Goal: Book appointment/travel/reservation

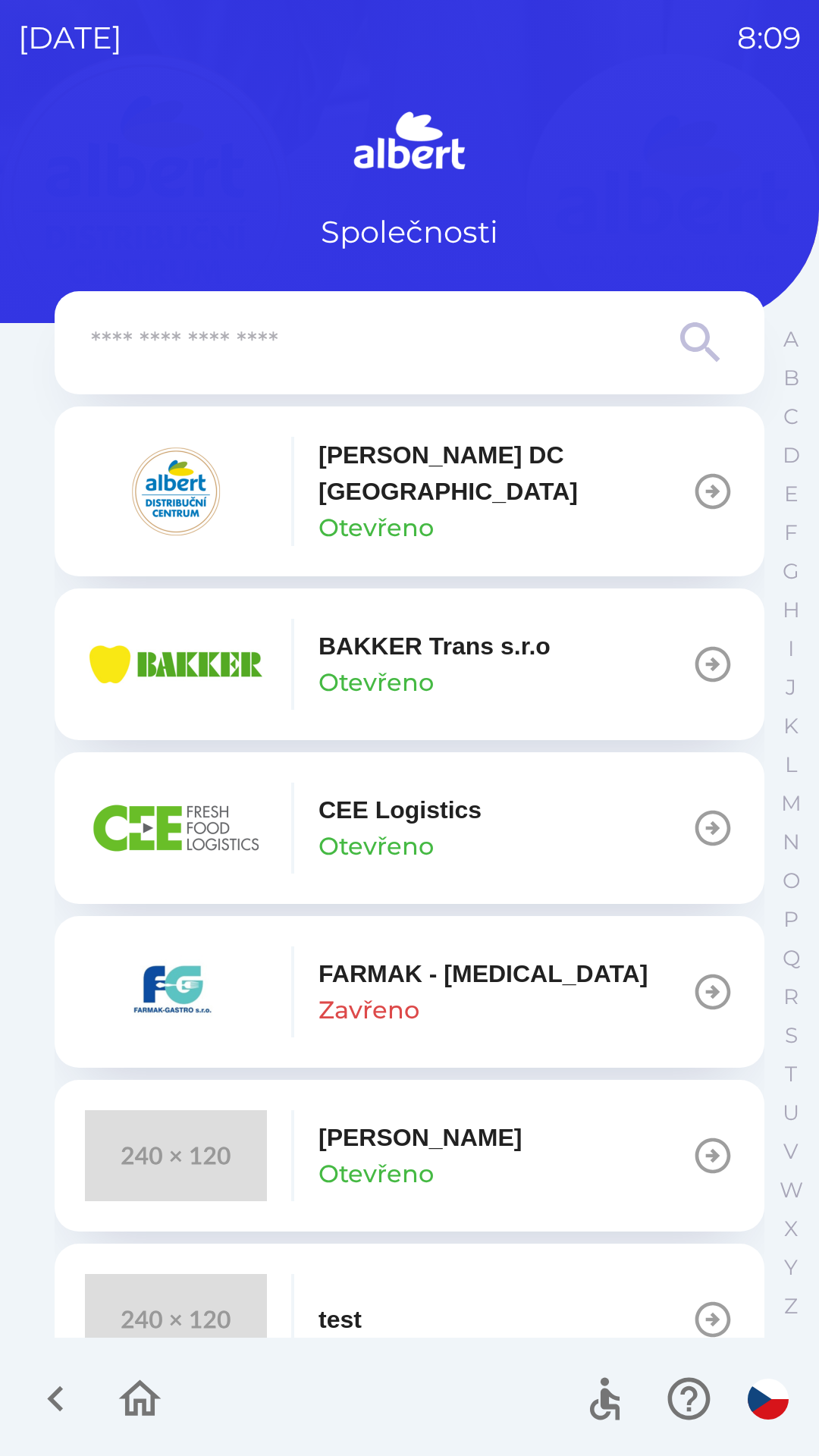
click at [385, 509] on p "Otevřeno" at bounding box center [376, 527] width 115 height 37
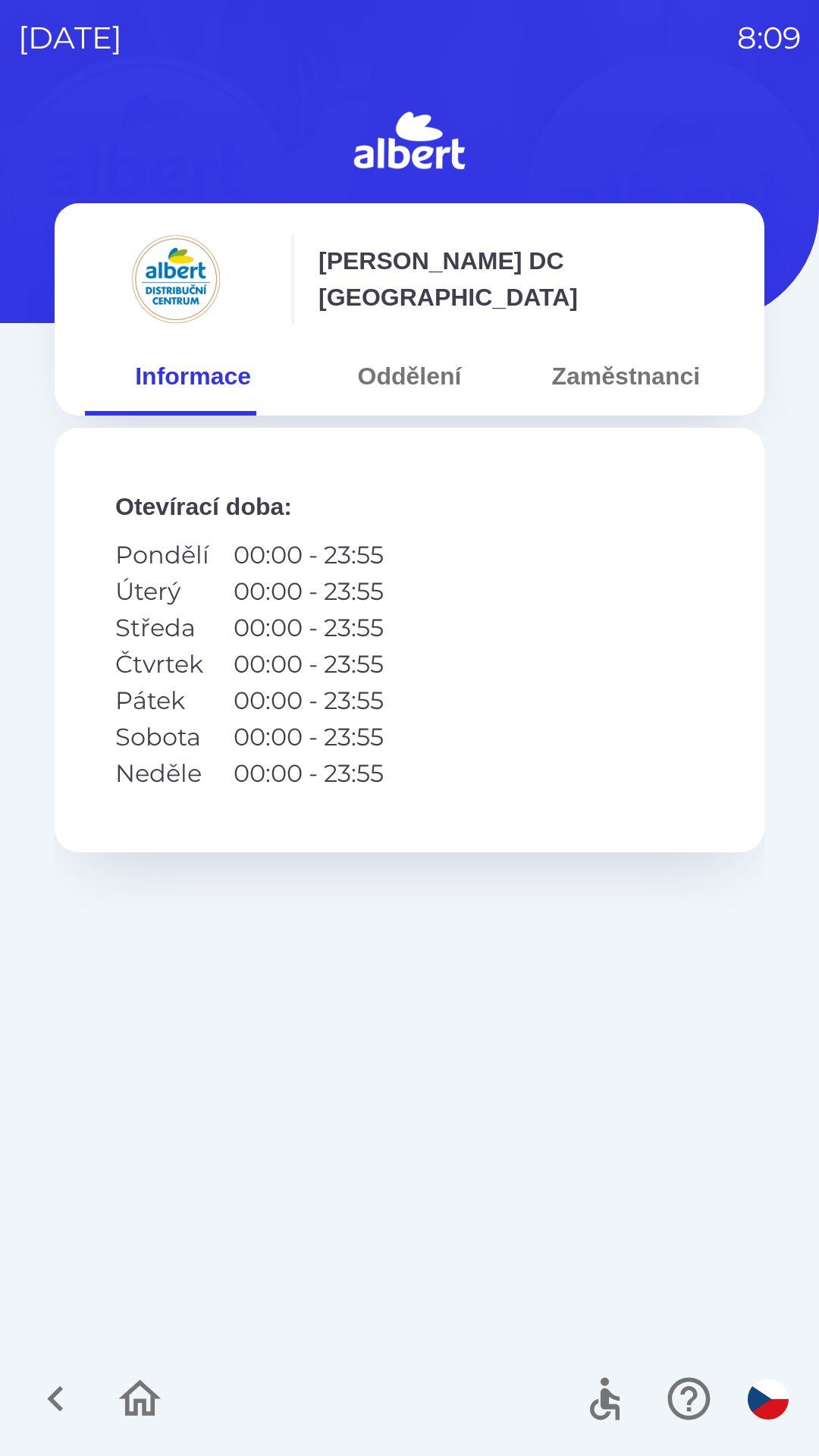
click at [434, 374] on button "Oddělení" at bounding box center [408, 376] width 216 height 55
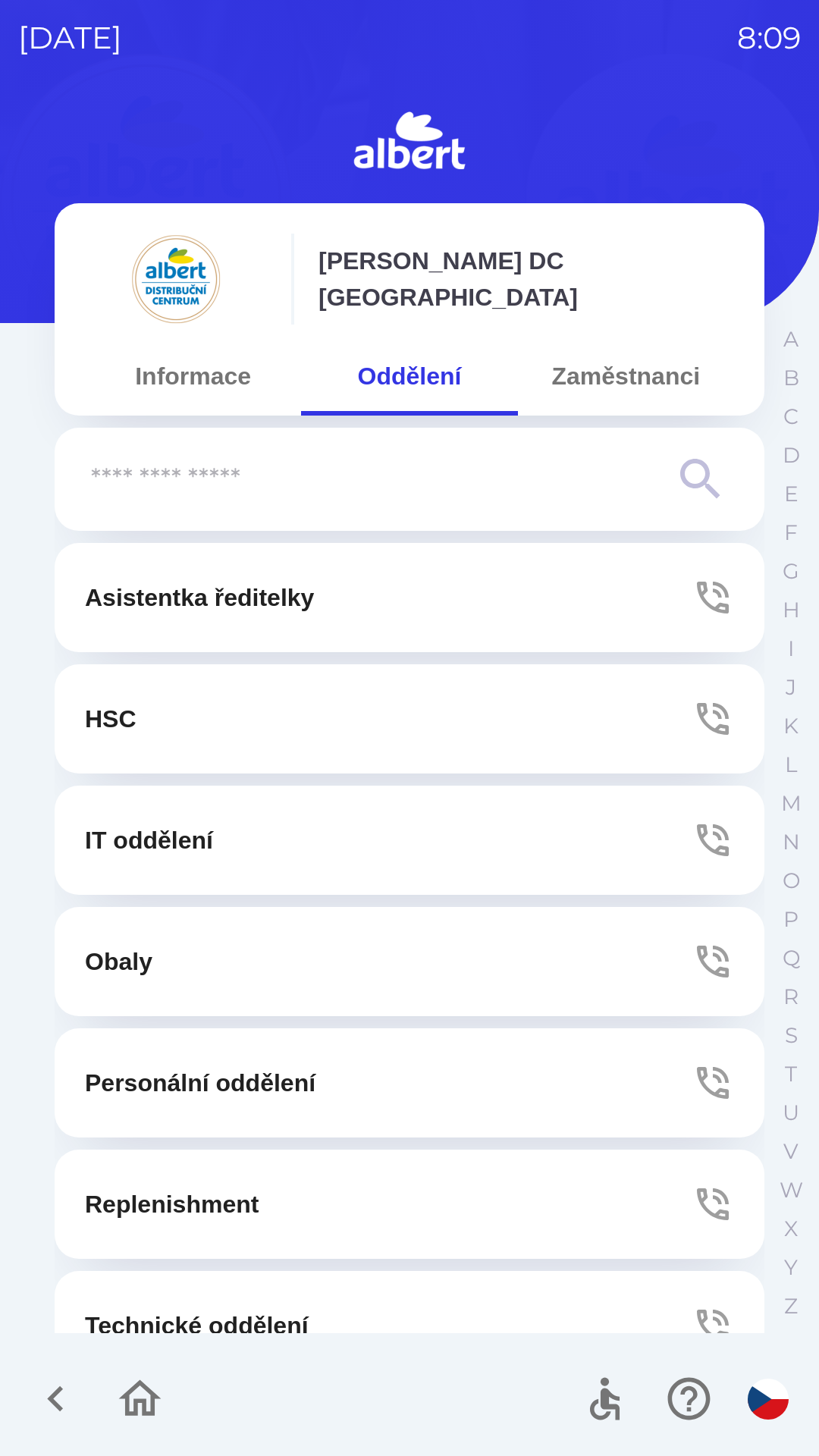
click at [257, 1298] on button "Technické oddělení" at bounding box center [409, 1326] width 710 height 109
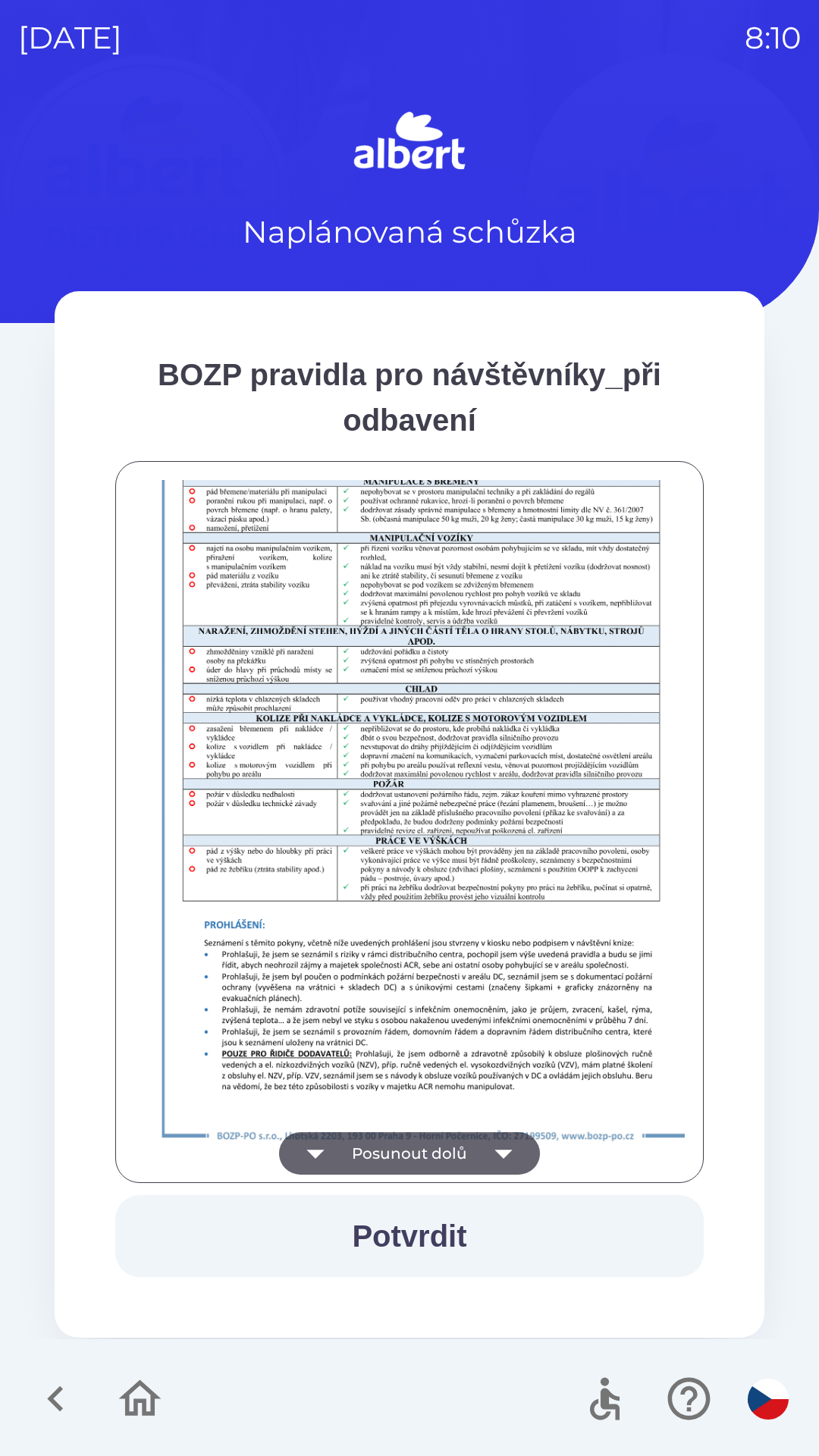
scroll to position [1065, 0]
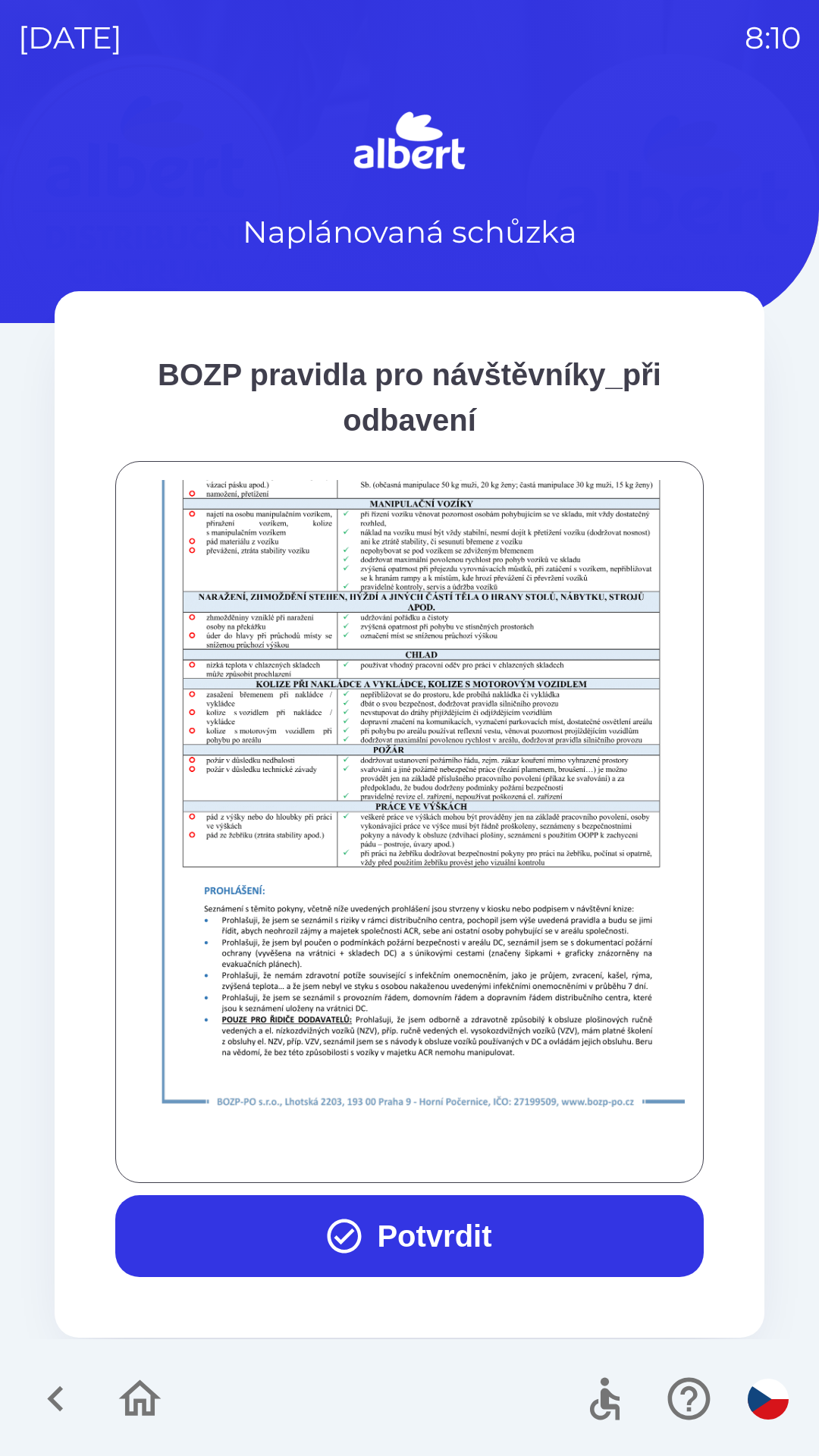
click at [417, 1235] on button "Potvrdit" at bounding box center [409, 1236] width 588 height 82
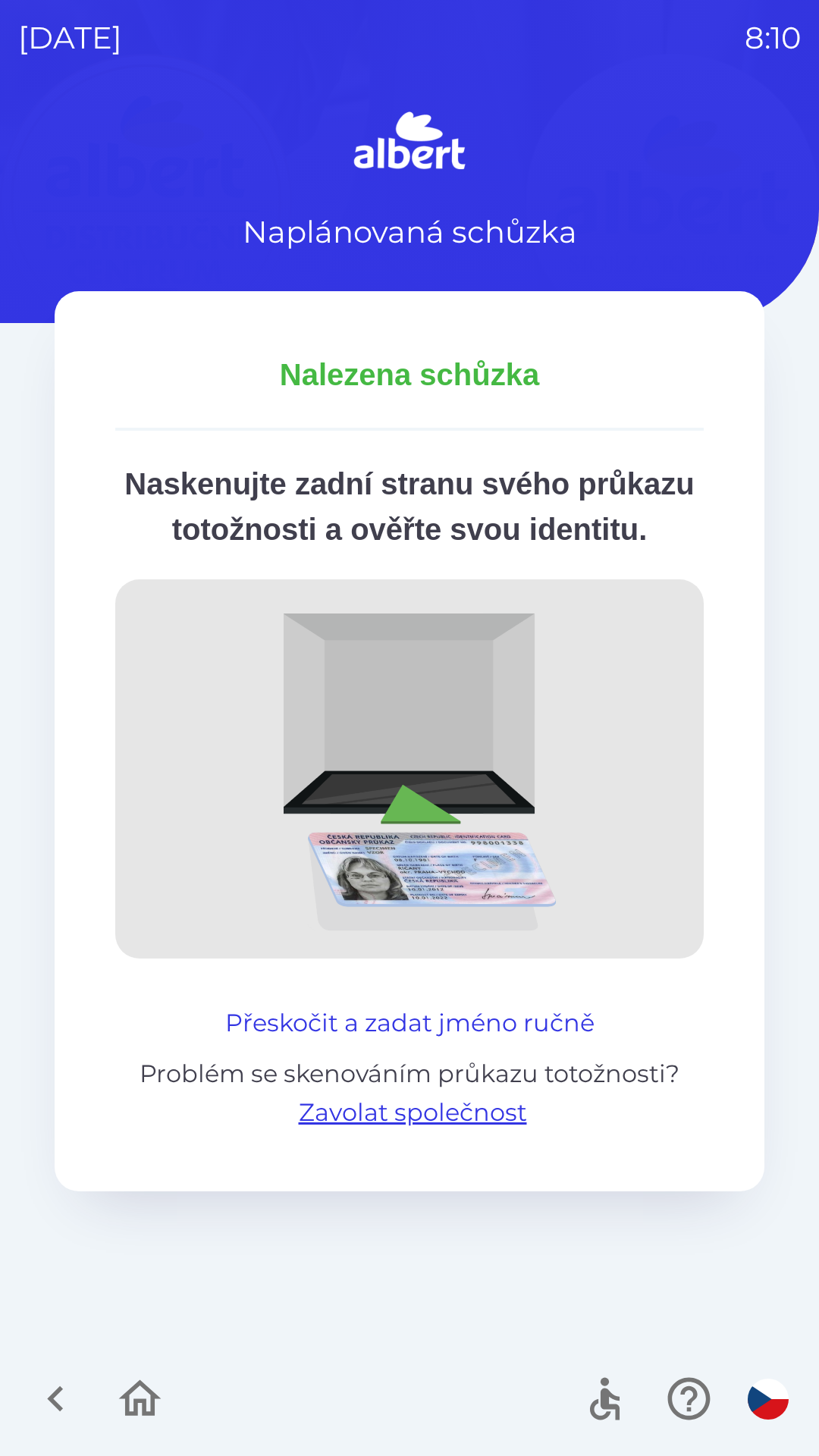
click at [373, 1041] on button "Přeskočit a zadat jméno ručně" at bounding box center [409, 1023] width 382 height 37
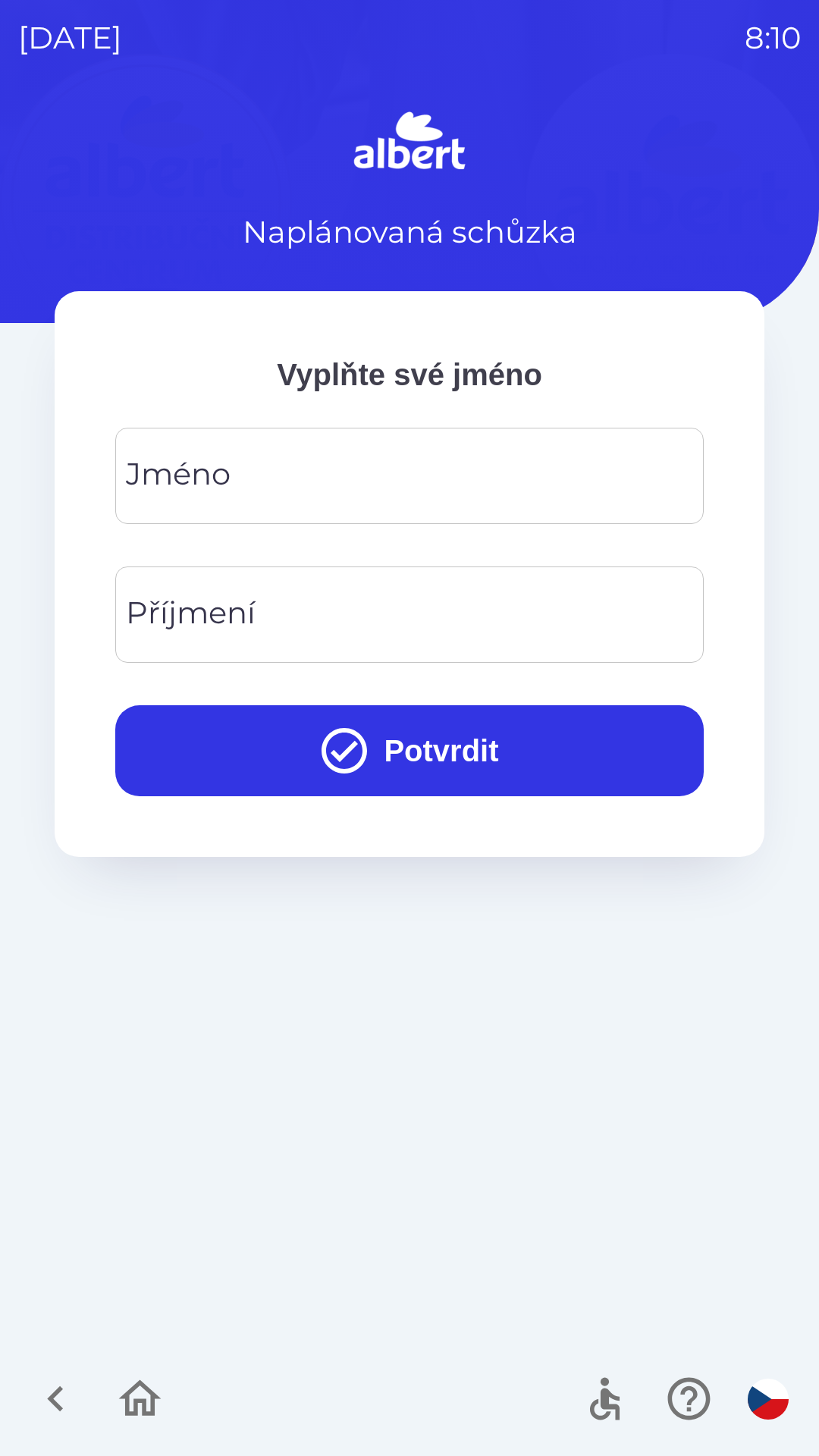
click at [343, 477] on input "Jméno" at bounding box center [410, 476] width 552 height 60
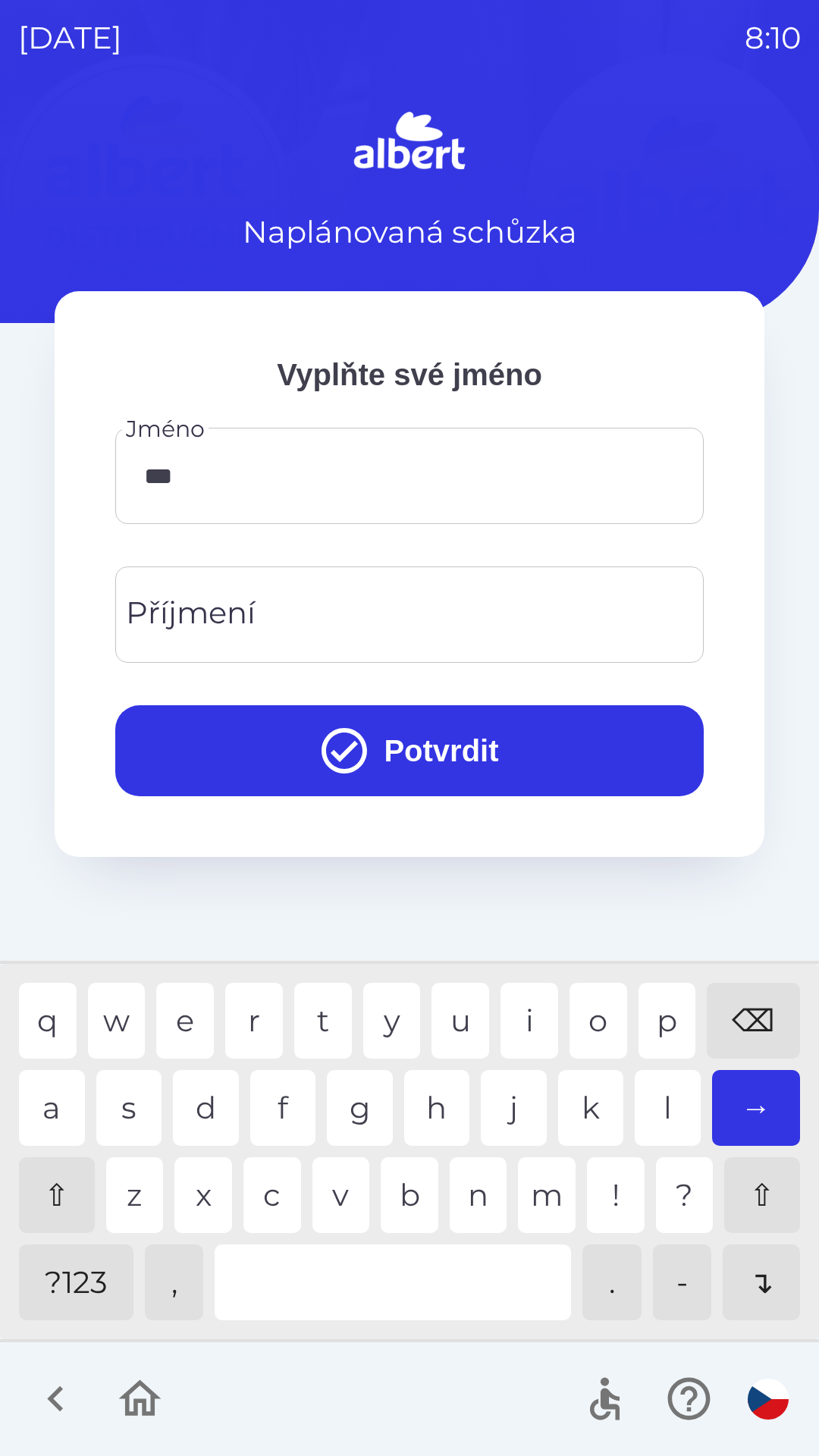
click at [335, 1208] on div "v" at bounding box center [340, 1195] width 57 height 75
type input "*****"
click at [661, 1100] on div "l" at bounding box center [667, 1108] width 66 height 75
click at [324, 603] on input "Příjmení" at bounding box center [410, 615] width 552 height 60
click at [187, 1002] on div "e" at bounding box center [185, 1020] width 57 height 75
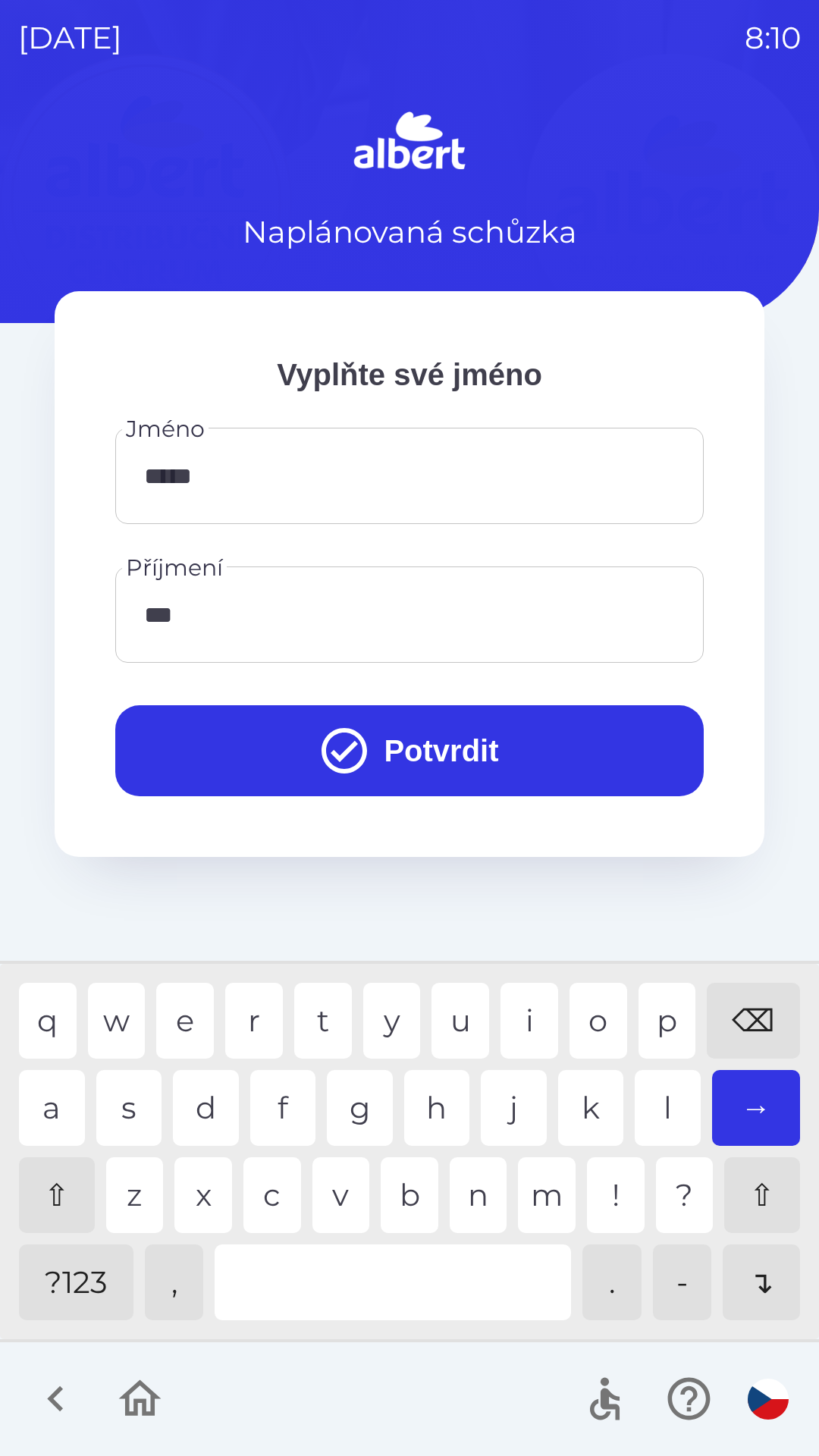
click at [662, 1089] on div "l" at bounding box center [667, 1108] width 66 height 75
click at [188, 1018] on div "e" at bounding box center [185, 1020] width 57 height 75
type input "*******"
click at [676, 1114] on div "l" at bounding box center [667, 1108] width 66 height 75
click at [474, 753] on button "Potvrdit" at bounding box center [409, 751] width 588 height 91
